Goal: Obtain resource: Obtain resource

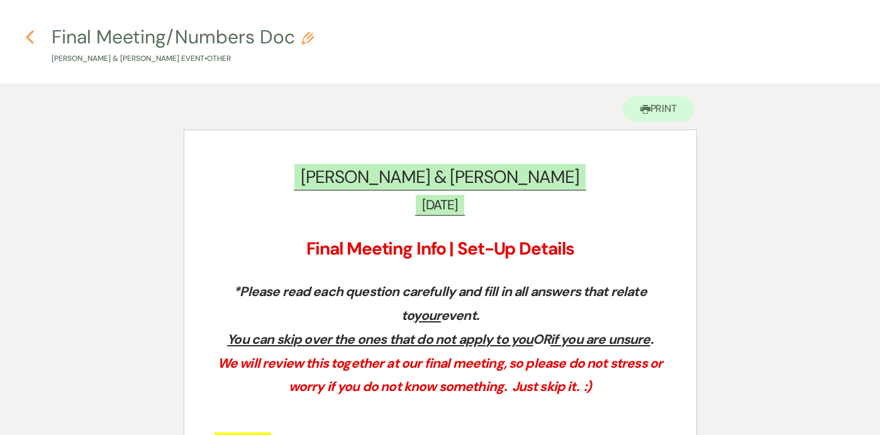
click at [33, 40] on icon "Previous" at bounding box center [29, 37] width 9 height 15
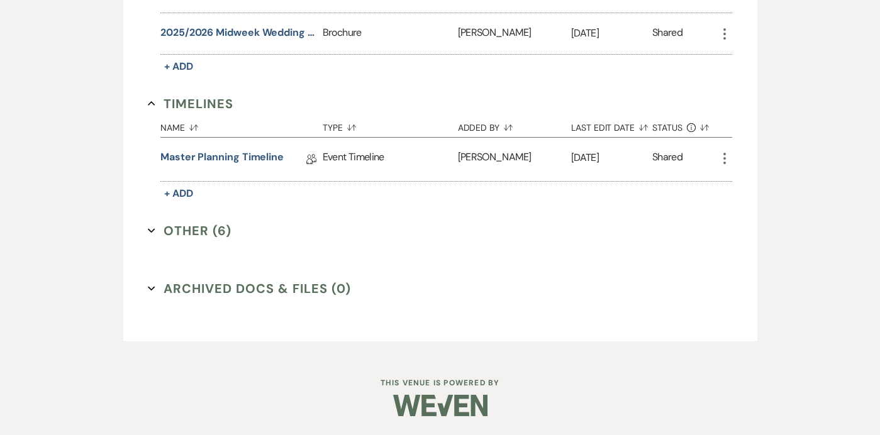
click at [157, 228] on button "Other (6) Expand" at bounding box center [190, 230] width 84 height 19
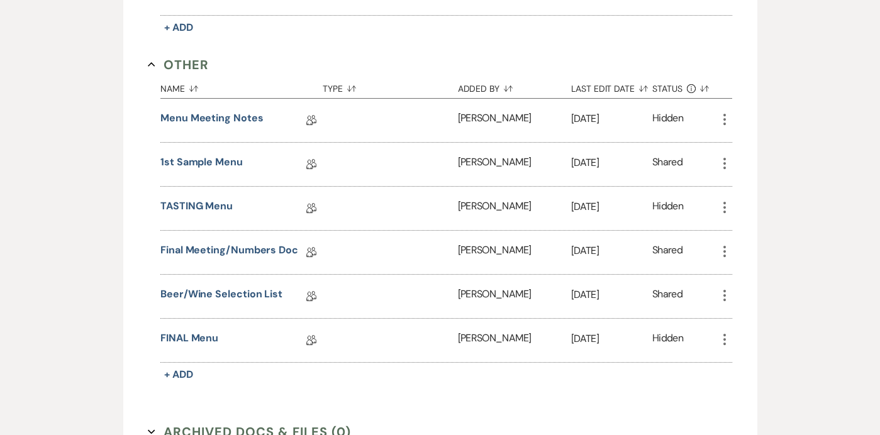
scroll to position [1240, 0]
click at [209, 336] on link "FINAL Menu" at bounding box center [189, 340] width 58 height 20
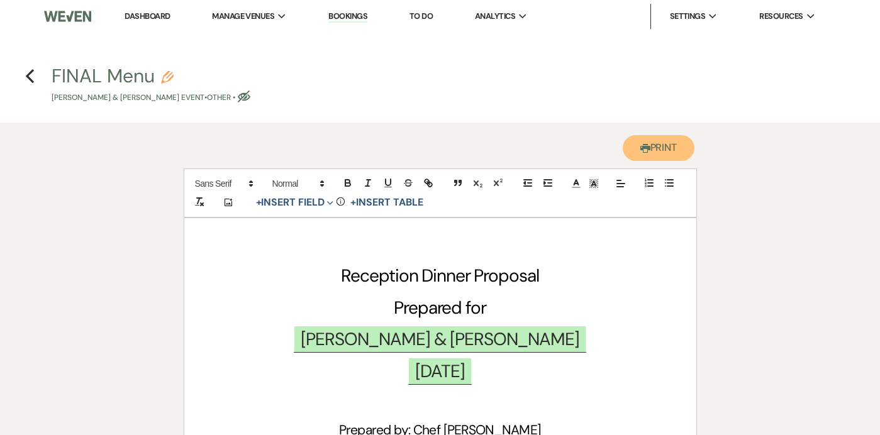
click at [654, 145] on button "Printer Print" at bounding box center [659, 148] width 72 height 26
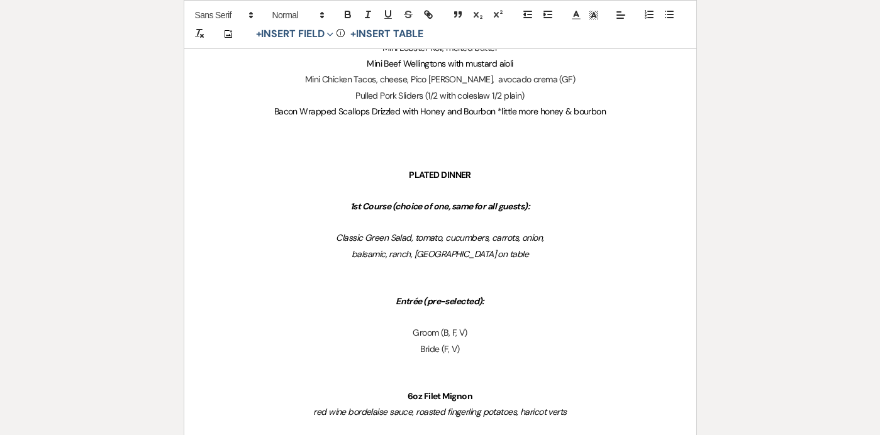
scroll to position [700, 0]
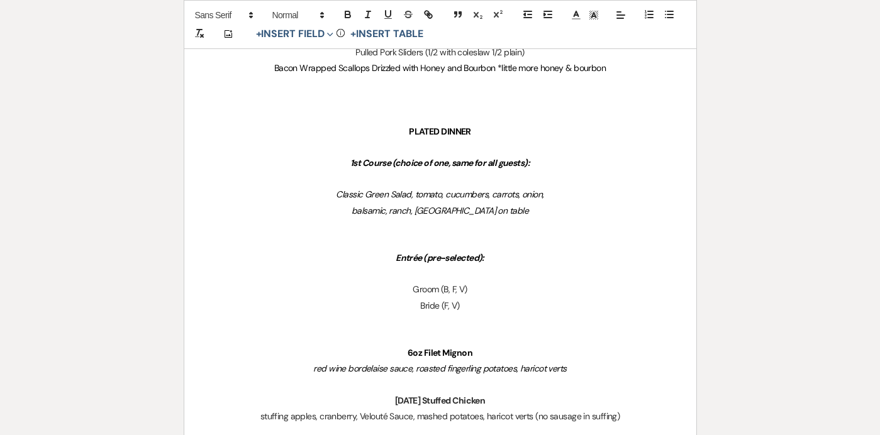
click at [397, 130] on p "PLATED DINNER" at bounding box center [441, 132] width 452 height 16
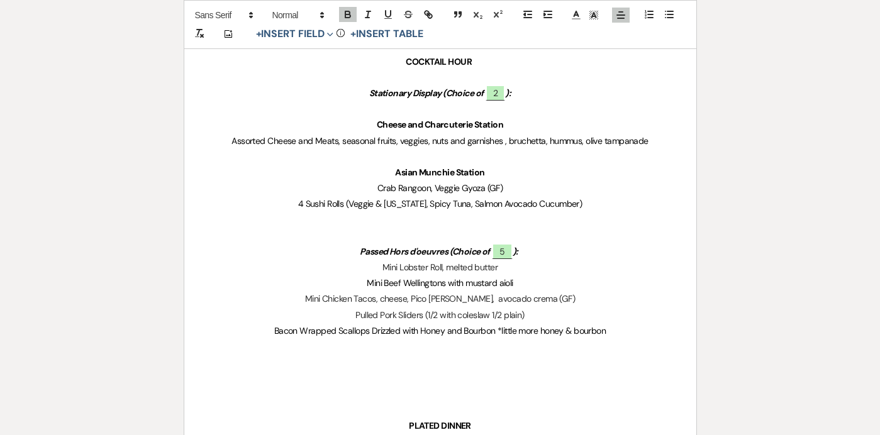
scroll to position [0, 0]
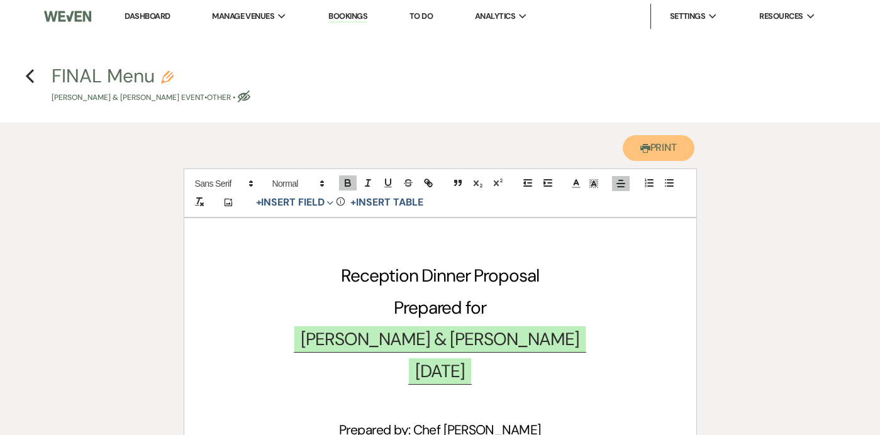
click at [665, 140] on button "Printer Print" at bounding box center [659, 148] width 72 height 26
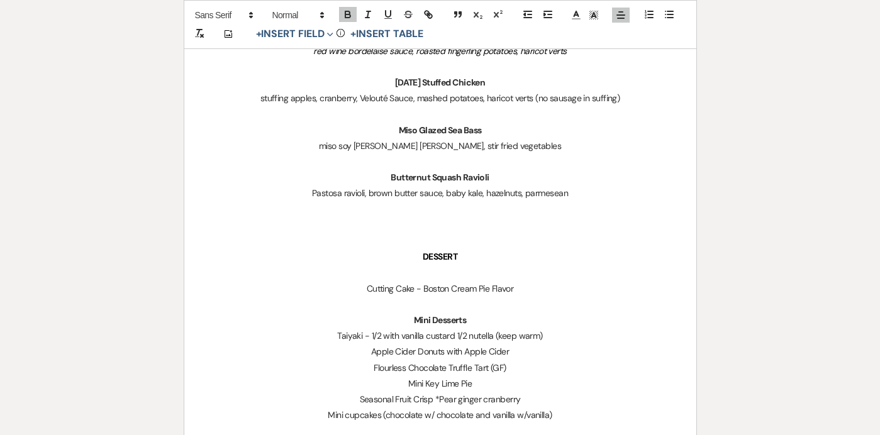
scroll to position [1092, 0]
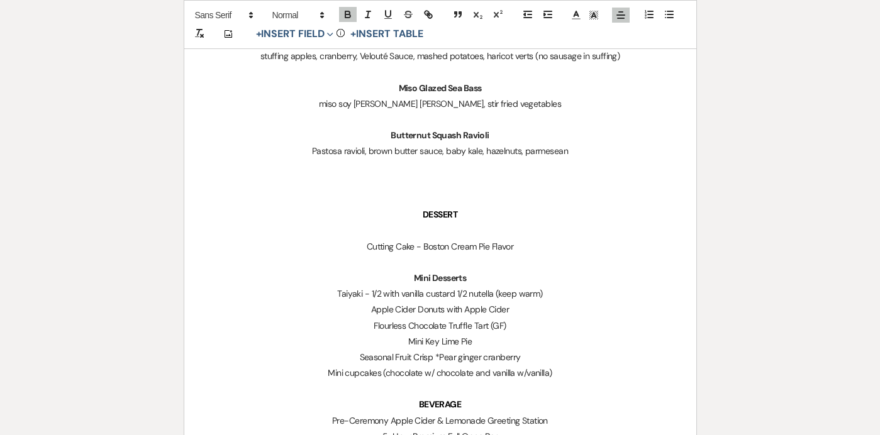
click at [430, 223] on p at bounding box center [441, 231] width 452 height 16
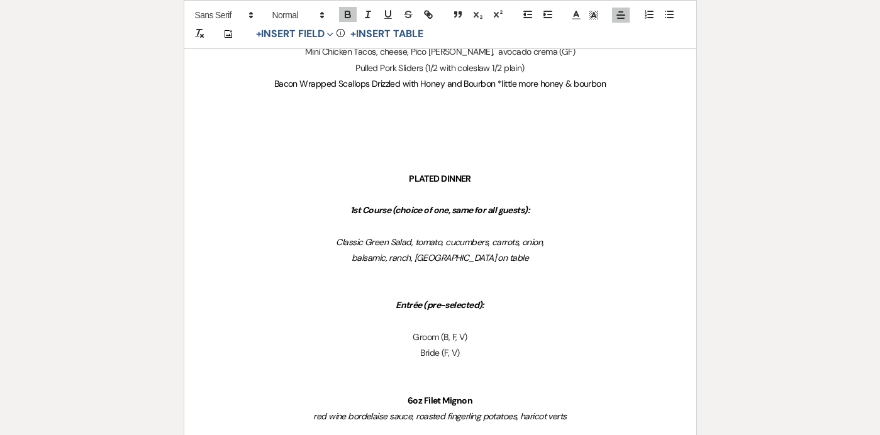
scroll to position [650, 0]
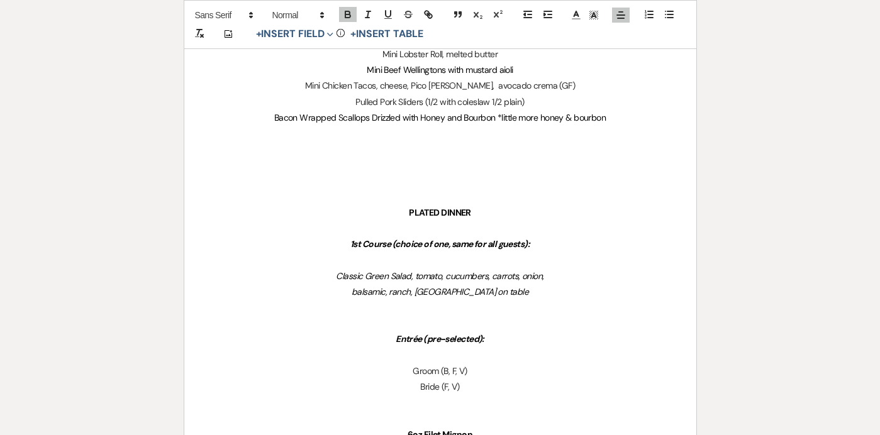
click at [403, 205] on p "PLATED DINNER" at bounding box center [441, 213] width 452 height 16
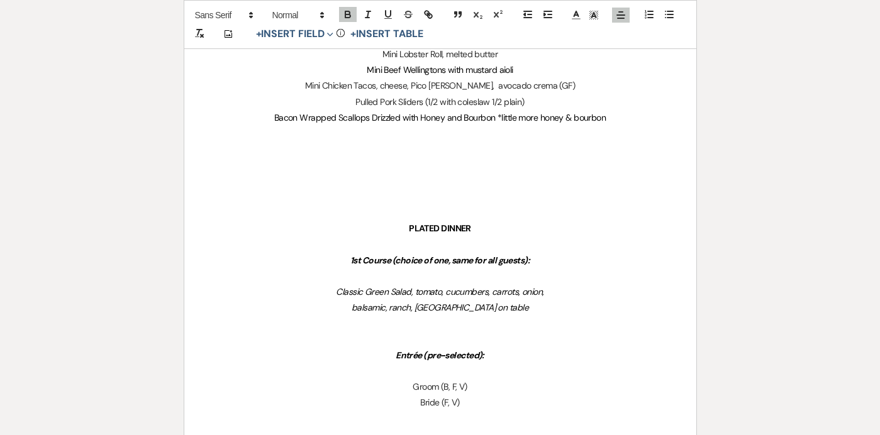
click at [424, 274] on p at bounding box center [441, 277] width 452 height 16
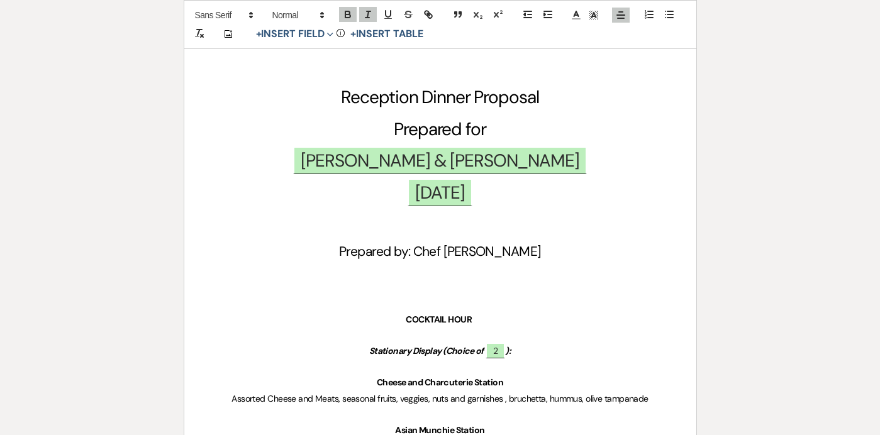
scroll to position [0, 0]
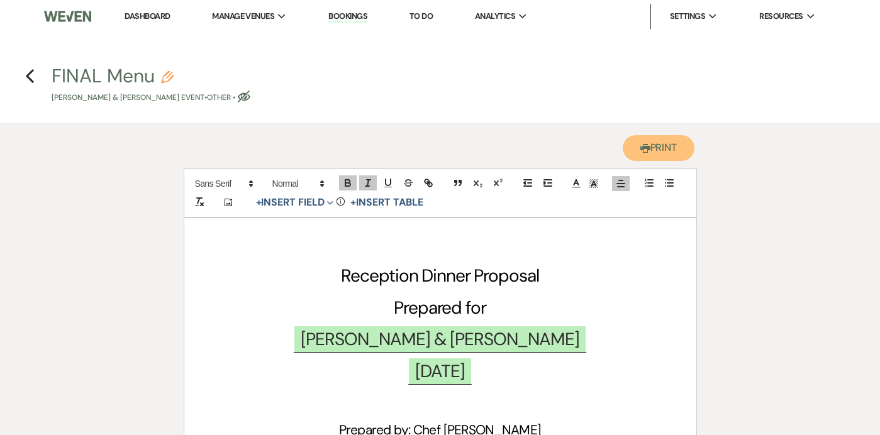
click at [654, 143] on button "Printer Print" at bounding box center [659, 148] width 72 height 26
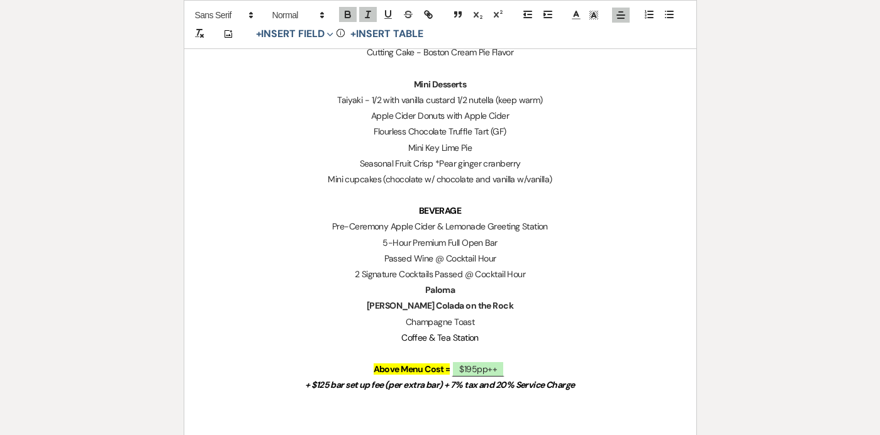
scroll to position [1267, 0]
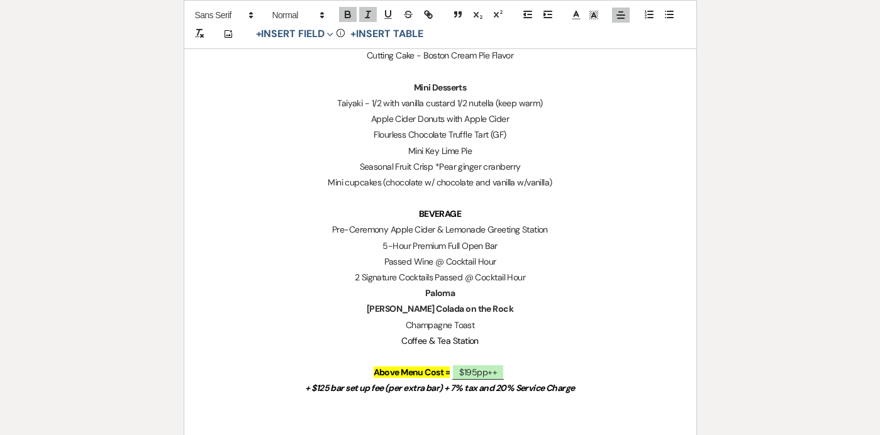
click at [411, 212] on p "BEVERAGE" at bounding box center [441, 214] width 452 height 16
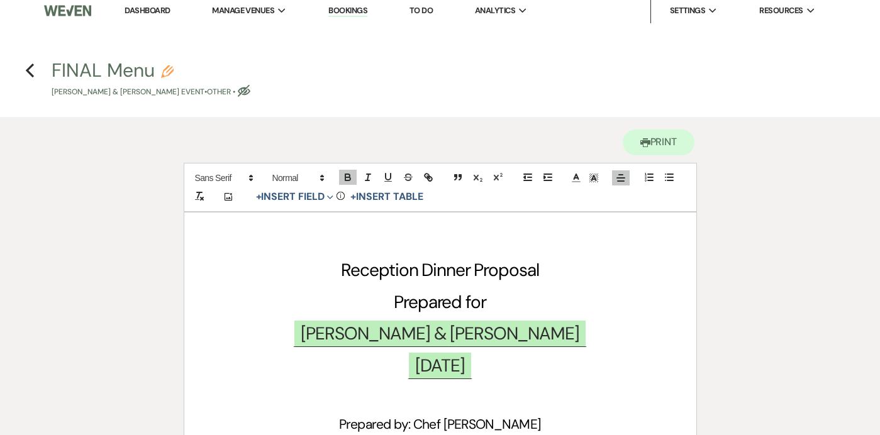
scroll to position [0, 0]
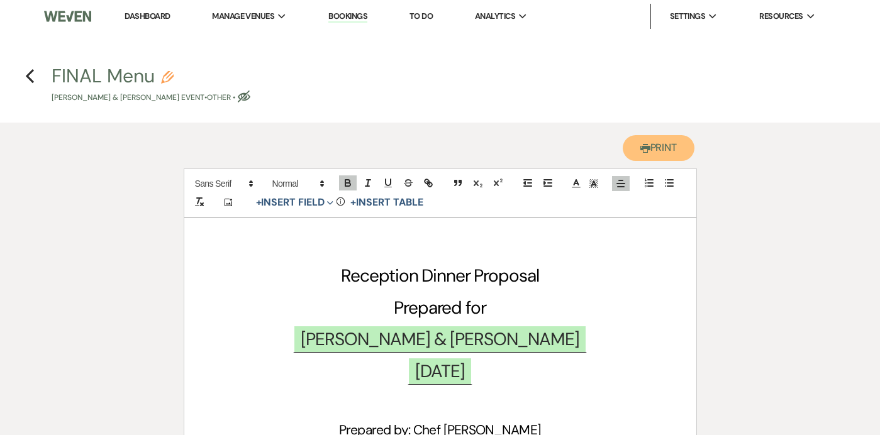
click at [639, 139] on button "Printer Print" at bounding box center [659, 148] width 72 height 26
click at [33, 74] on icon "Previous" at bounding box center [29, 76] width 9 height 15
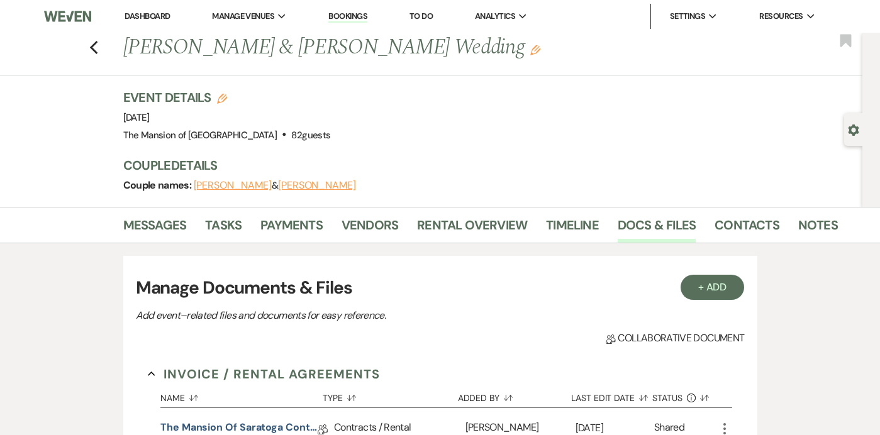
scroll to position [1073, 0]
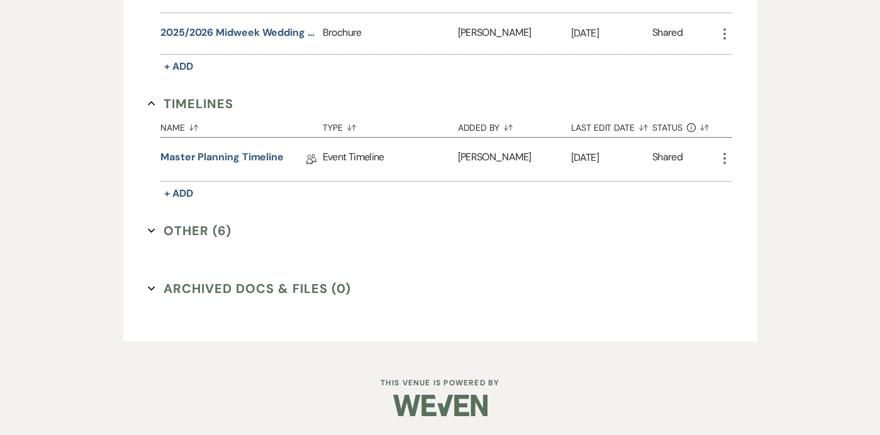
click at [156, 221] on button "Other (6) Expand" at bounding box center [190, 230] width 84 height 19
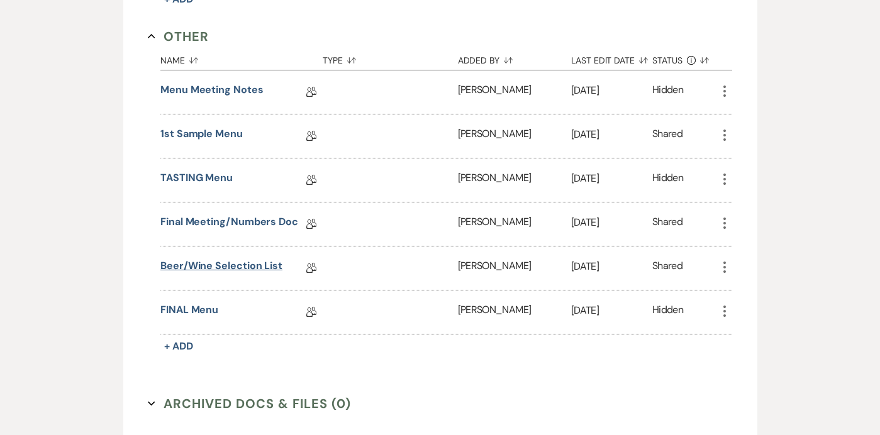
scroll to position [1289, 0]
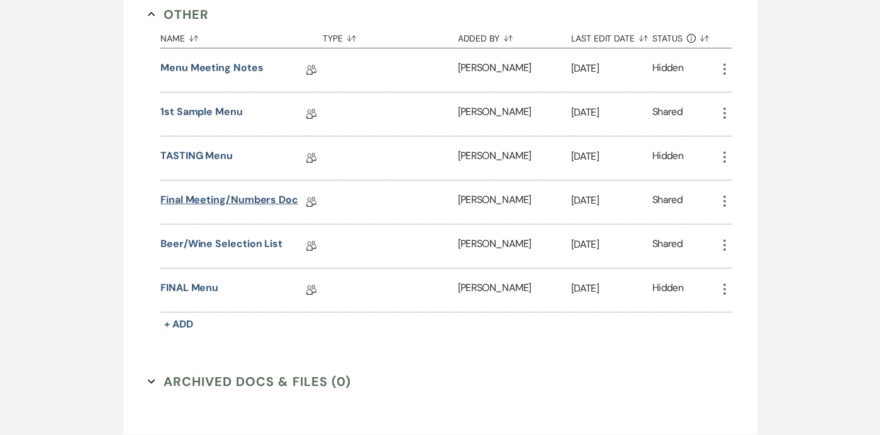
click at [198, 198] on link "Final Meeting/Numbers Doc" at bounding box center [229, 203] width 138 height 20
